Goal: Task Accomplishment & Management: Manage account settings

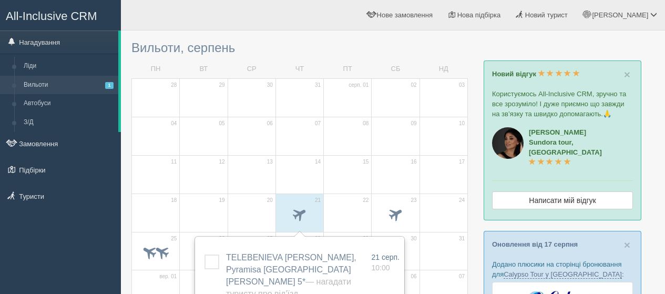
scroll to position [53, 0]
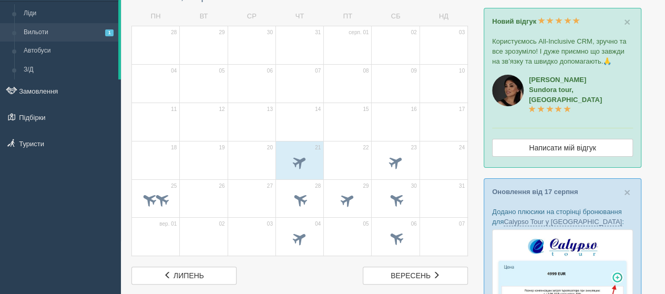
scroll to position [53, 0]
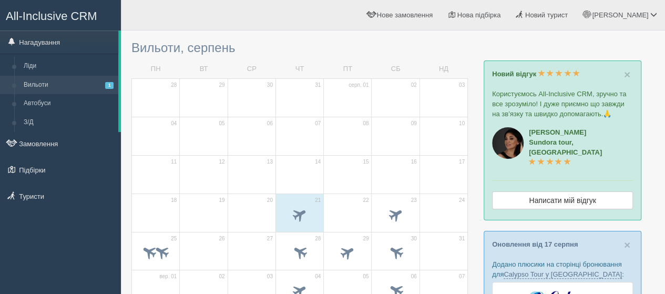
click at [30, 144] on link "Замовлення" at bounding box center [60, 143] width 121 height 23
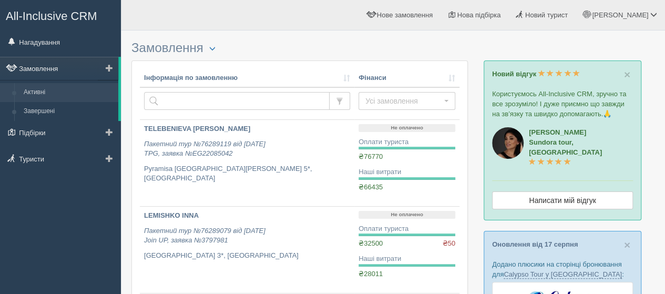
click at [52, 69] on link "Замовлення" at bounding box center [59, 68] width 118 height 23
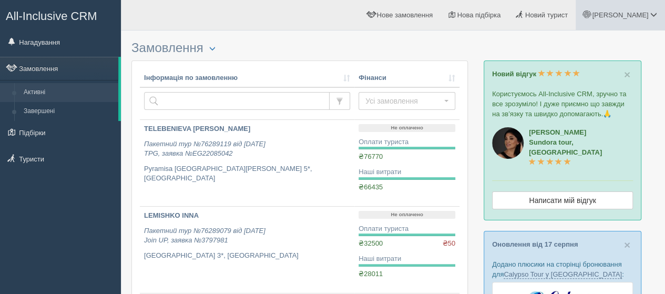
click at [642, 12] on span "[PERSON_NAME]" at bounding box center [620, 15] width 56 height 8
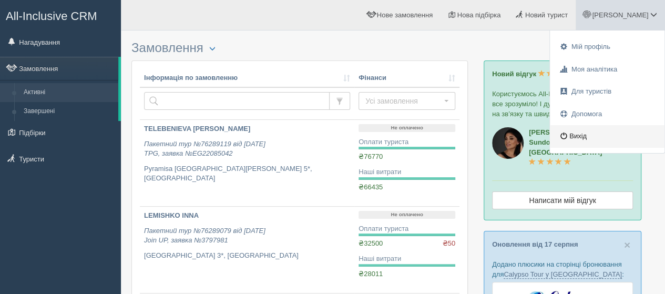
click at [587, 132] on link "Вихід" at bounding box center [607, 136] width 115 height 23
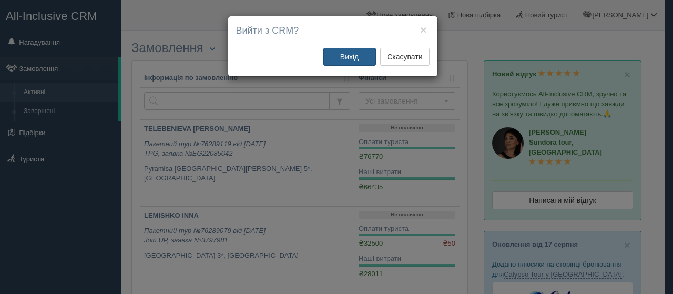
click at [357, 55] on button "Вихід" at bounding box center [349, 57] width 53 height 18
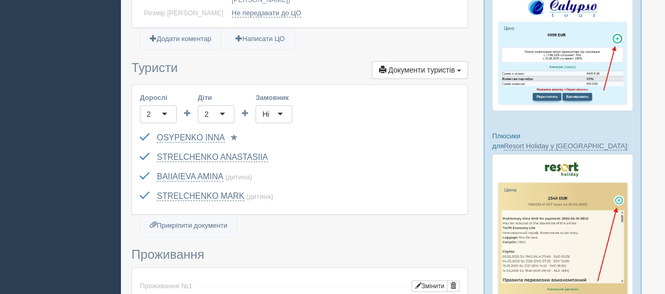
scroll to position [316, 0]
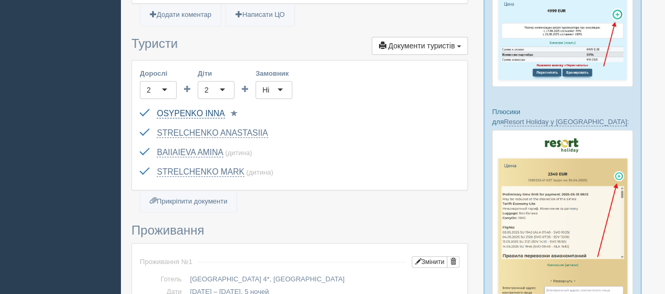
click at [205, 109] on link "OSYPENKO INNA" at bounding box center [191, 113] width 68 height 9
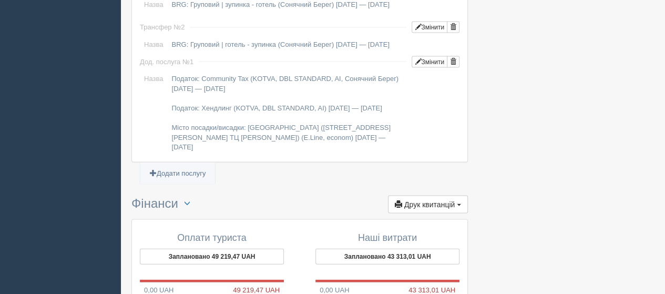
scroll to position [1104, 0]
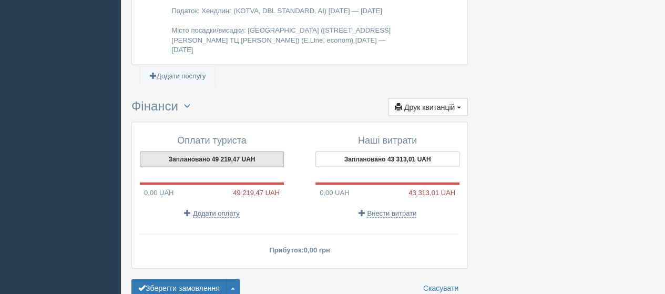
click at [206, 160] on button "Заплановано 49 219,47 UAH" at bounding box center [212, 159] width 144 height 16
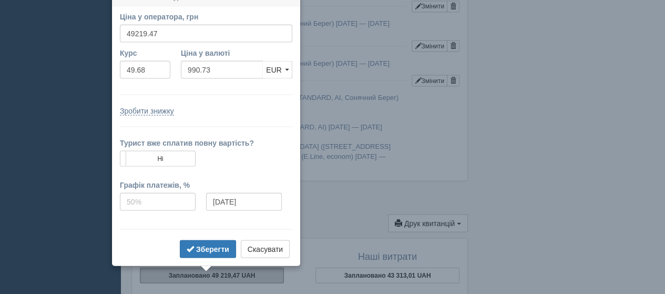
scroll to position [977, 0]
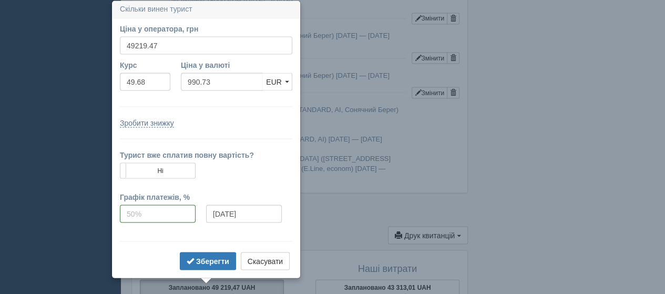
click at [168, 45] on input "49219.47" at bounding box center [206, 45] width 172 height 18
type input "4"
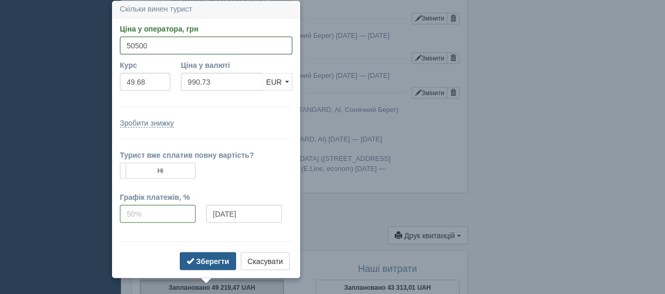
type input "50500"
type input "1016.51"
click at [211, 257] on b "Зберегти" at bounding box center [212, 261] width 33 height 8
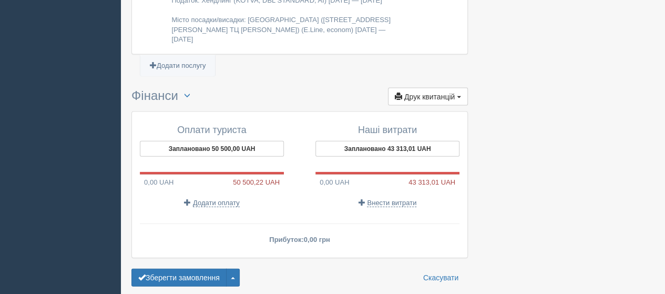
scroll to position [1134, 0]
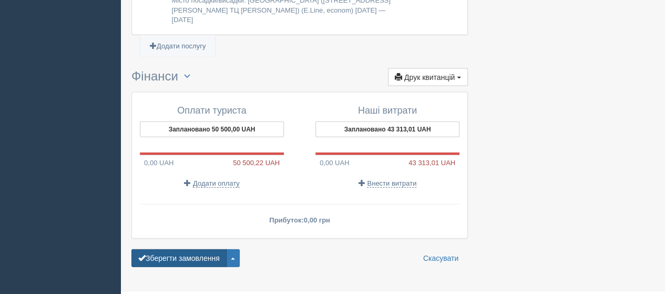
click at [194, 260] on button "Зберегти замовлення" at bounding box center [178, 258] width 95 height 18
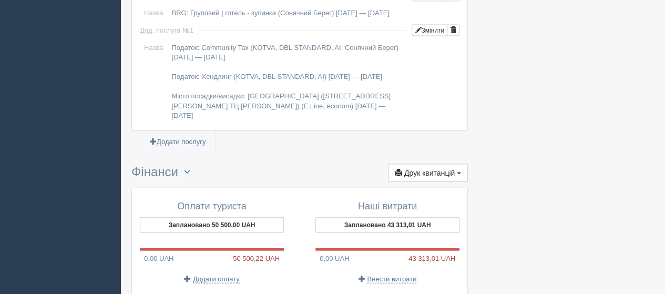
scroll to position [1157, 0]
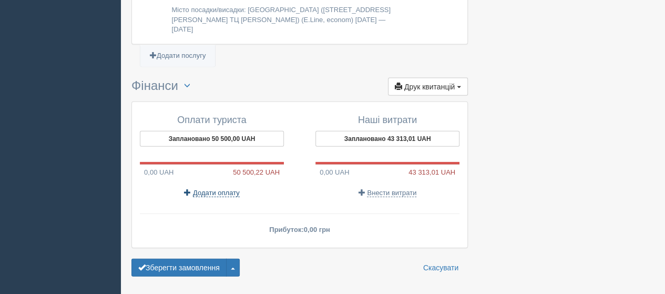
click at [229, 194] on span "Додати оплату" at bounding box center [216, 193] width 47 height 8
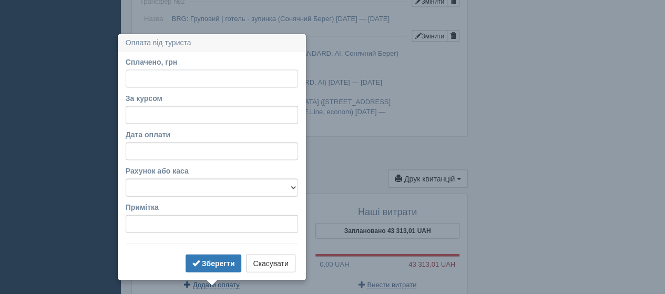
scroll to position [1099, 0]
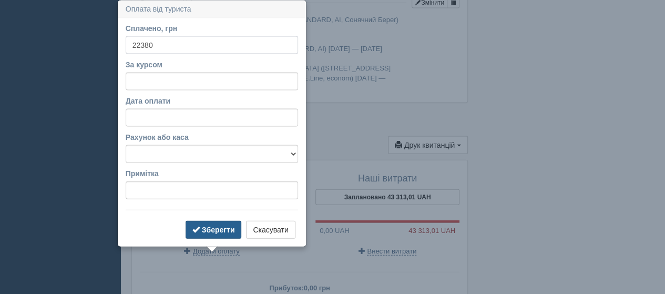
type input "22380"
click at [208, 230] on b "Зберегти" at bounding box center [218, 230] width 33 height 8
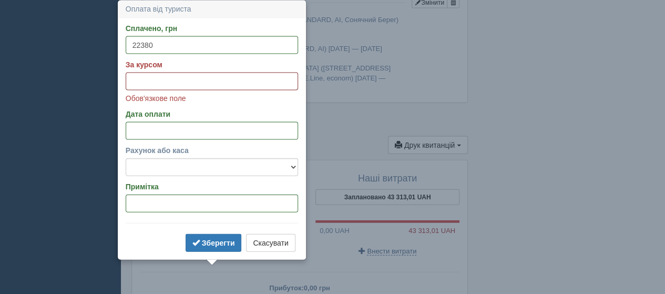
click at [149, 85] on input "За курсом" at bounding box center [212, 82] width 172 height 18
type input "49.680"
click at [218, 243] on b "Зберегти" at bounding box center [218, 243] width 33 height 8
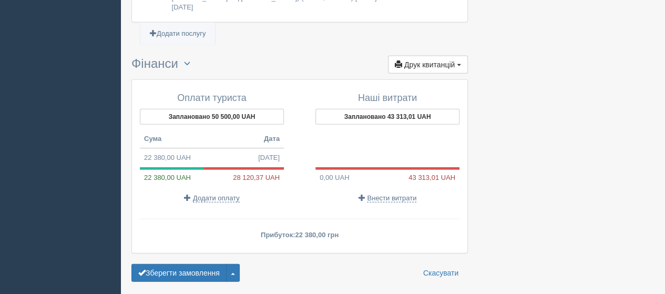
scroll to position [1204, 0]
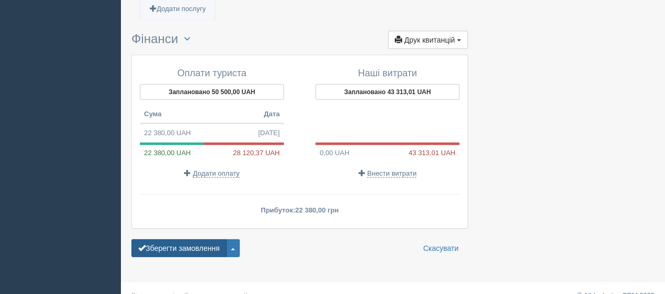
click at [199, 248] on button "Зберегти замовлення" at bounding box center [178, 248] width 95 height 18
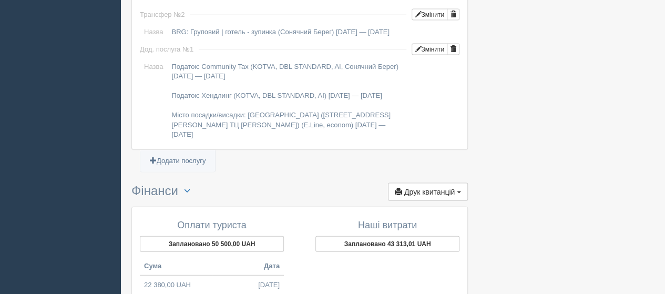
scroll to position [1104, 0]
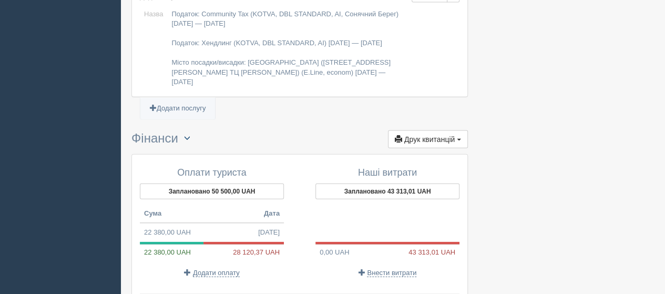
click at [190, 141] on span "button" at bounding box center [187, 138] width 6 height 6
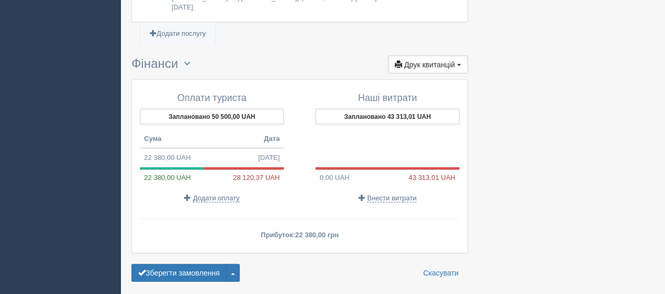
scroll to position [1157, 0]
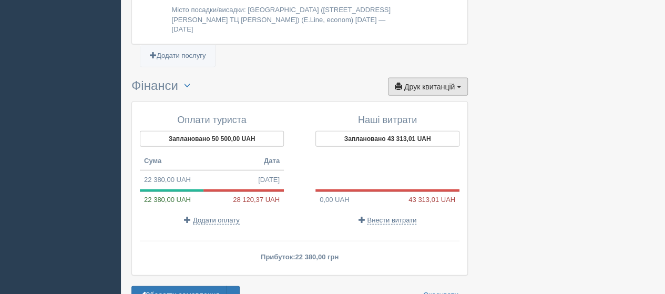
click at [426, 91] on span "Друк квитанцій" at bounding box center [429, 87] width 50 height 8
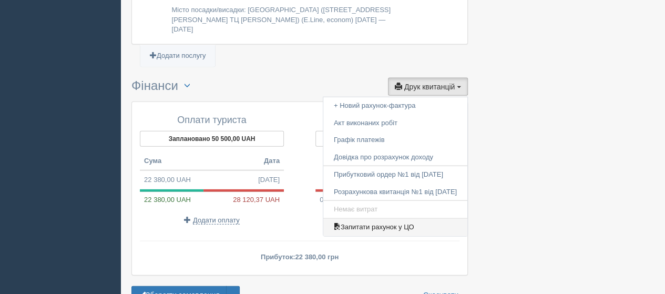
click at [374, 229] on link "Запитати рахунок у ЦО" at bounding box center [395, 227] width 144 height 17
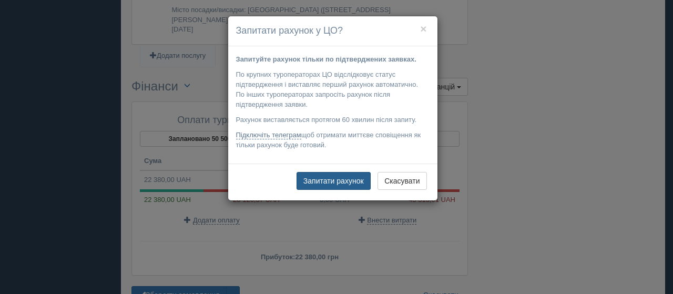
click at [339, 175] on button "Запитати рахунок" at bounding box center [334, 181] width 74 height 18
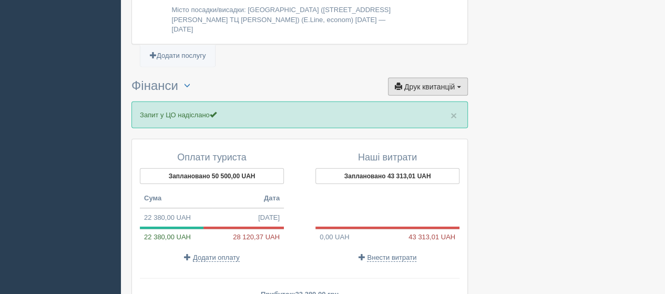
click at [416, 87] on span "Друк квитанцій" at bounding box center [429, 87] width 50 height 8
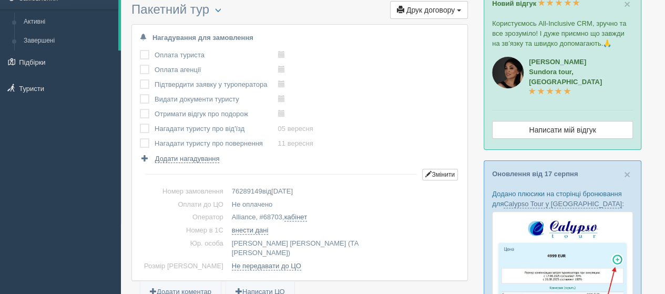
scroll to position [0, 0]
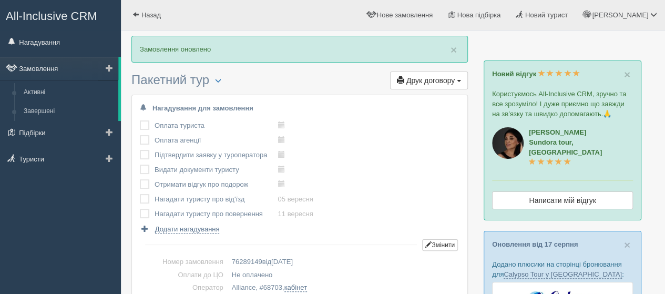
click at [35, 66] on link "Замовлення" at bounding box center [59, 68] width 118 height 23
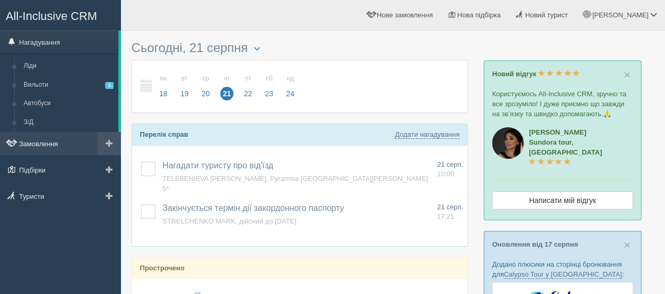
click at [39, 146] on link "Замовлення" at bounding box center [60, 143] width 121 height 23
